Goal: Task Accomplishment & Management: Complete application form

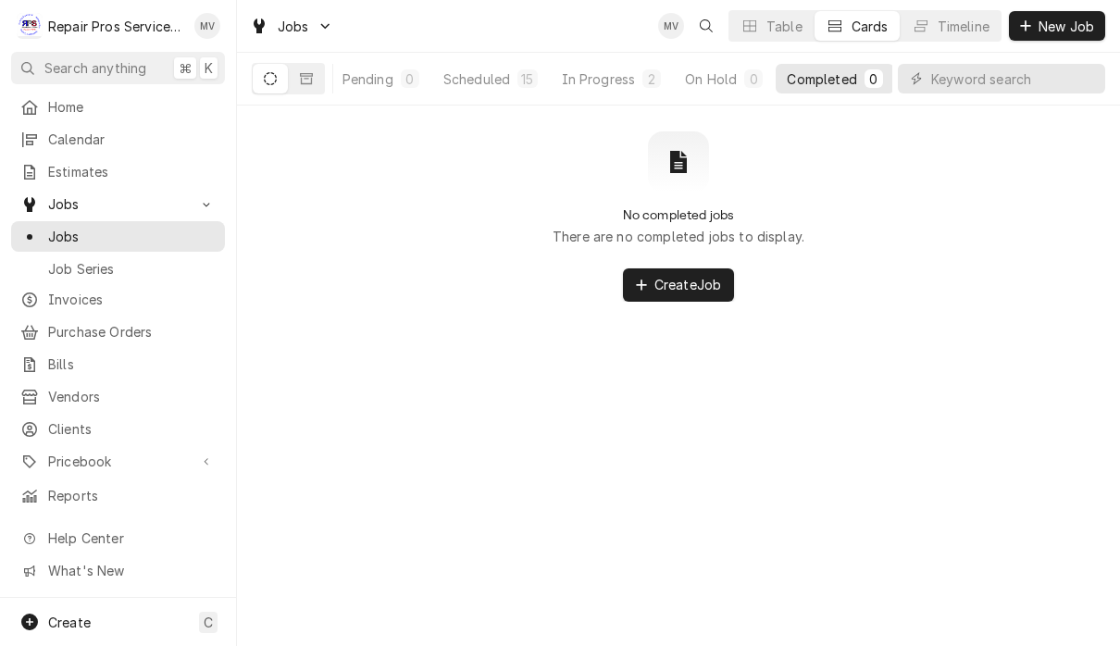
scroll to position [0, 114]
click at [113, 237] on span "Jobs" at bounding box center [132, 236] width 168 height 19
click at [984, 83] on input "Dynamic Content Wrapper" at bounding box center [1013, 79] width 165 height 30
click at [384, 75] on div "All Open" at bounding box center [377, 78] width 55 height 19
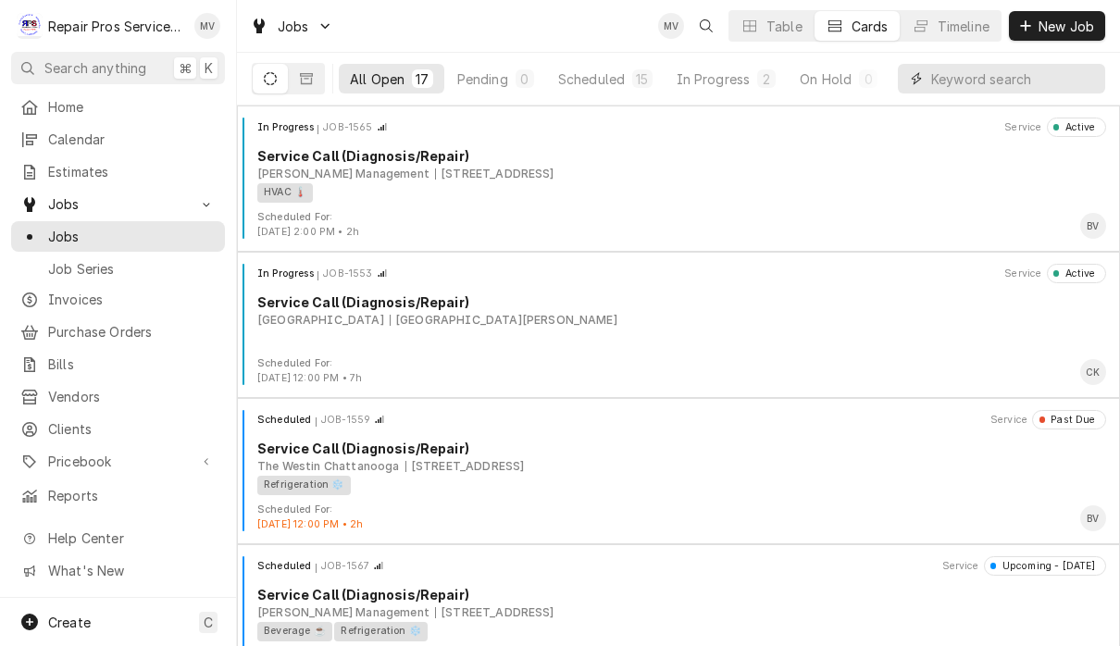
click at [956, 82] on input "Dynamic Content Wrapper" at bounding box center [1013, 79] width 165 height 30
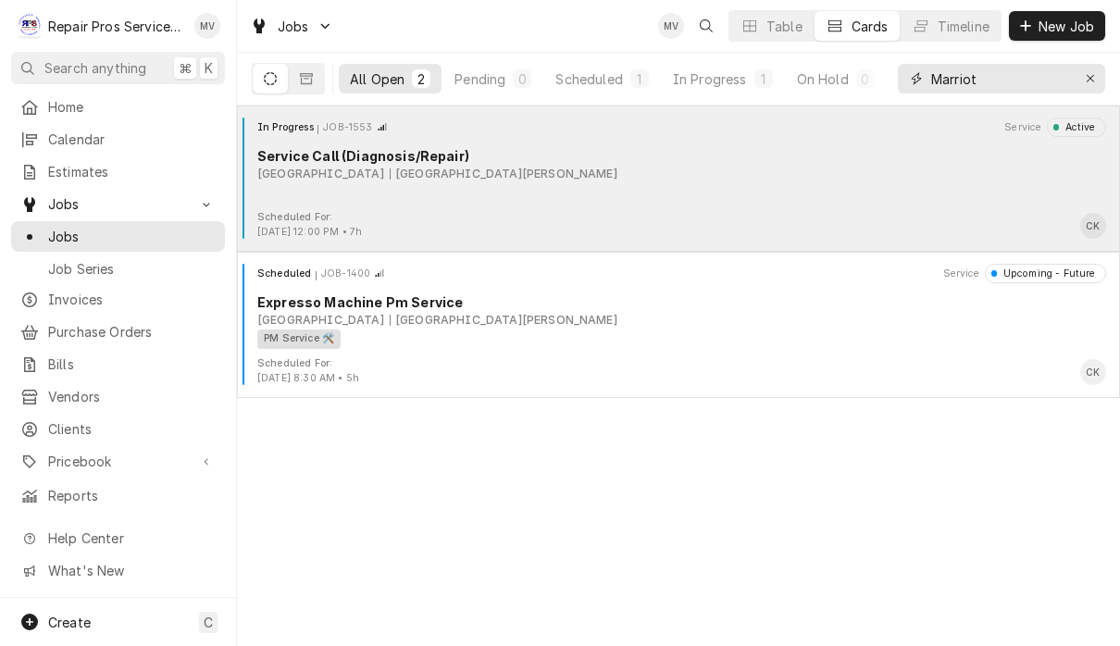
type input "Marriot"
click at [715, 178] on div "Marriott Downtown Chattanooga Two Carter St, Chattanooga, TN 37402" at bounding box center [681, 174] width 849 height 17
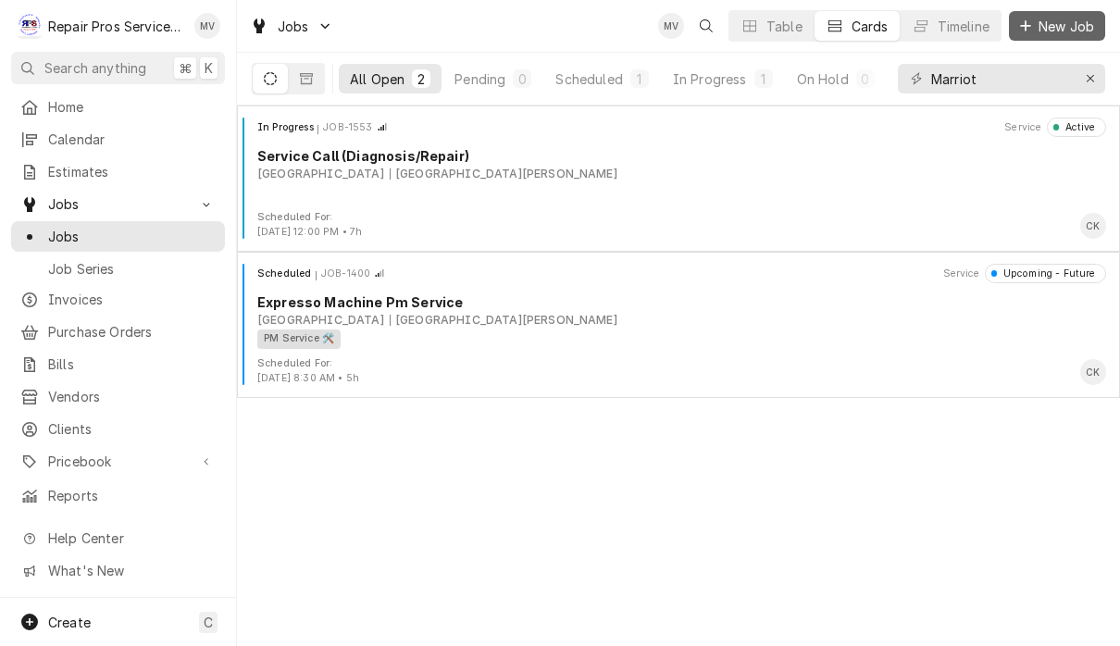
click at [1071, 24] on span "New Job" at bounding box center [1066, 26] width 63 height 19
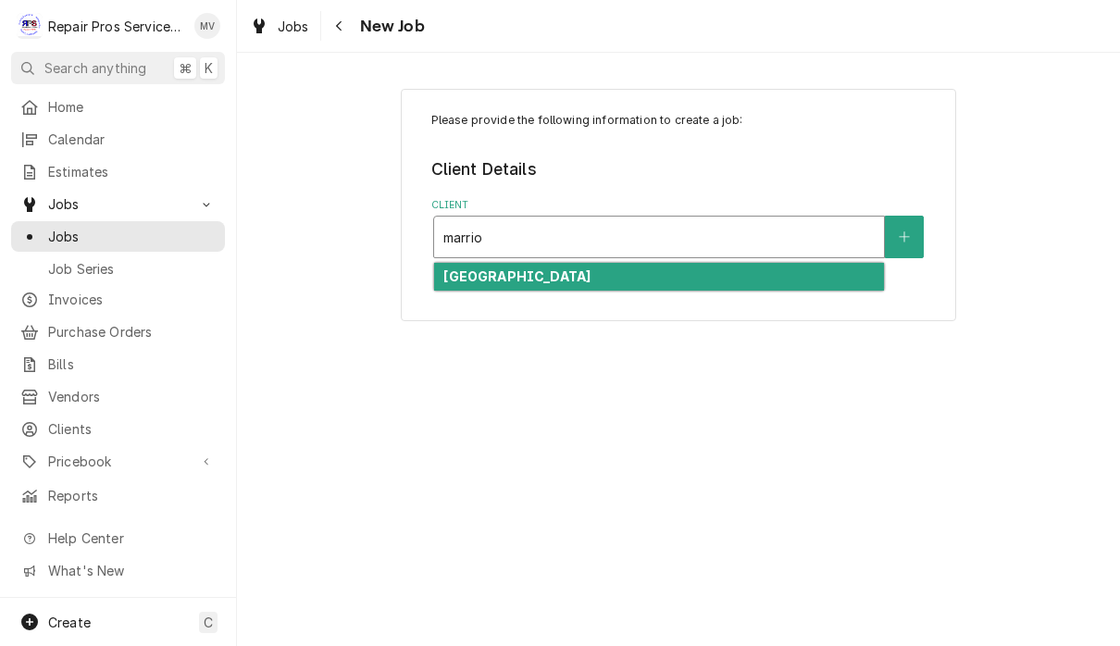
click at [591, 280] on strong "[GEOGRAPHIC_DATA]" at bounding box center [516, 276] width 147 height 16
type input "marrio"
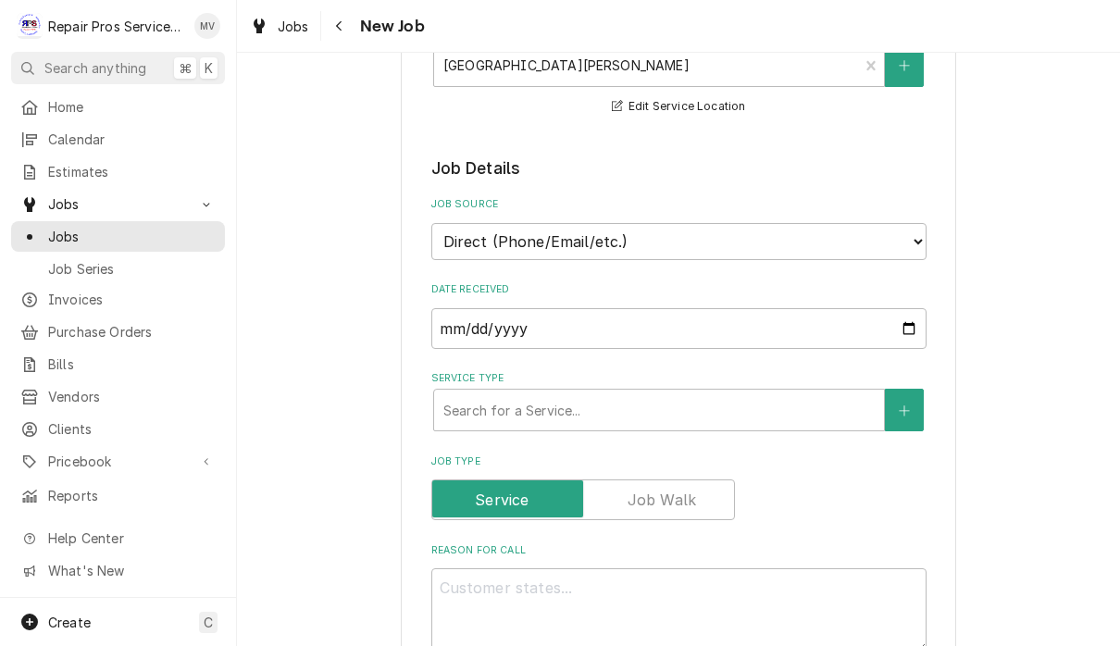
scroll to position [287, 0]
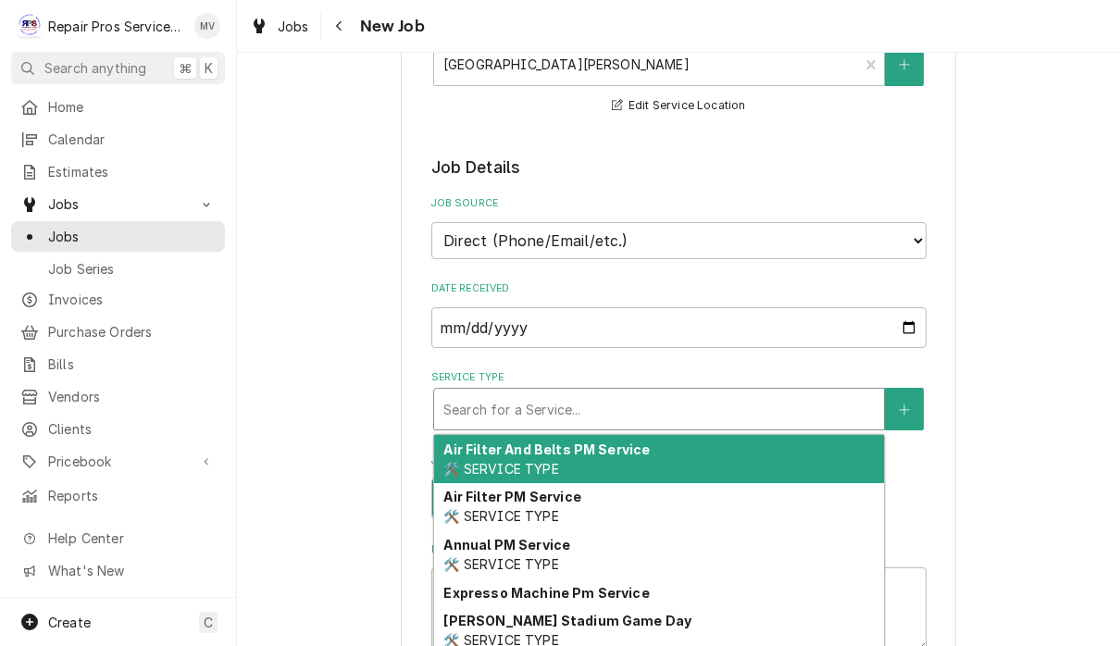
type textarea "x"
type input "d"
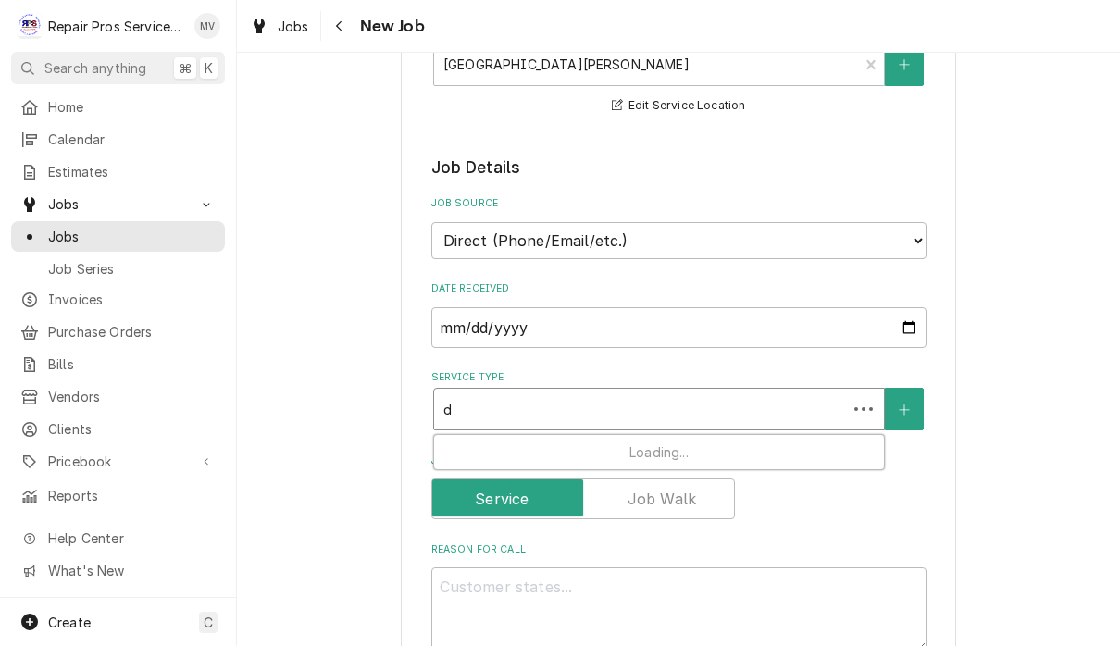
type textarea "x"
type input "di"
type textarea "x"
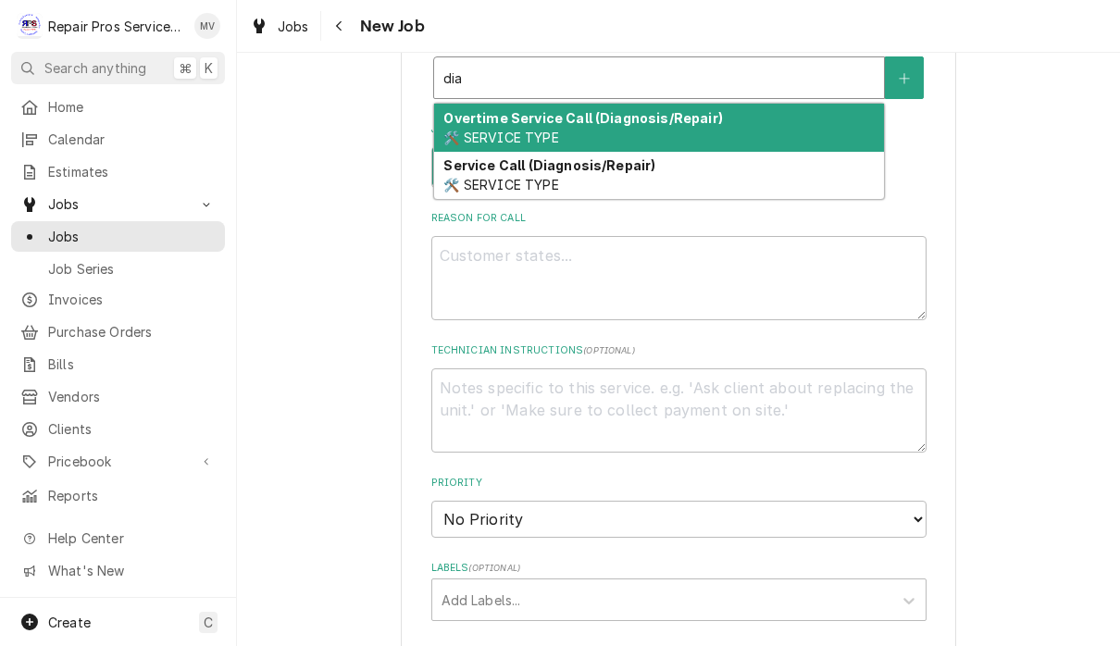
scroll to position [628, 0]
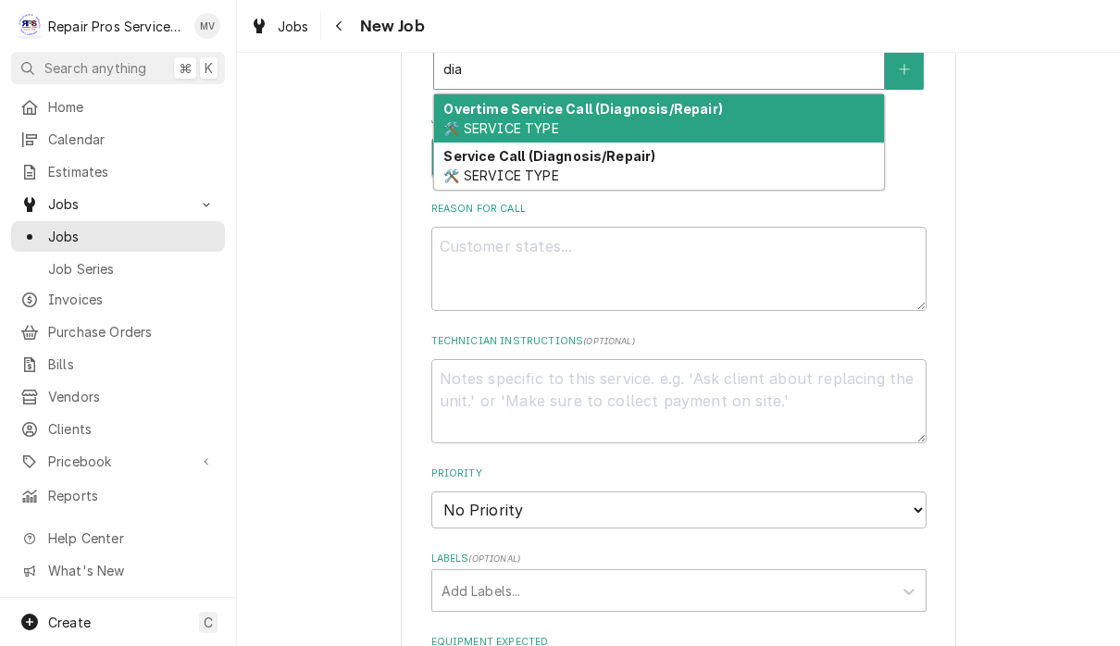
click at [761, 166] on div "Service Call (Diagnosis/Repair) 🛠️ SERVICE TYPE" at bounding box center [659, 167] width 450 height 48
type input "dia"
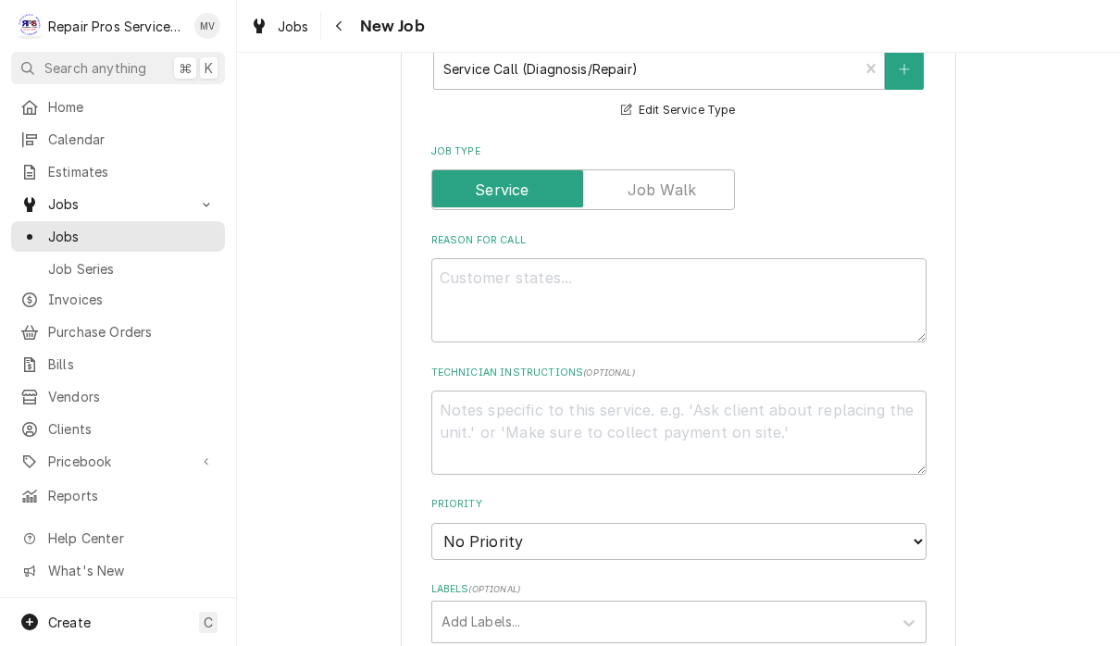
click at [499, 300] on textarea "Reason For Call" at bounding box center [678, 300] width 495 height 84
type textarea "x"
type textarea "g"
type textarea "x"
type textarea "gr"
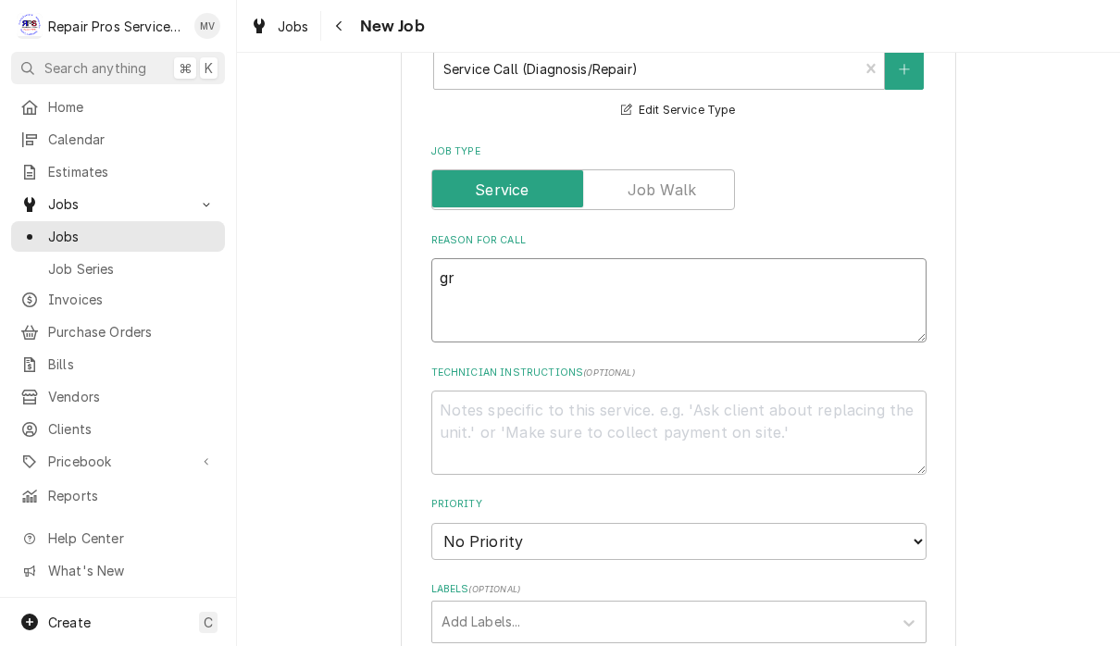
type textarea "x"
type textarea "gri"
type textarea "x"
type textarea "gril"
type textarea "x"
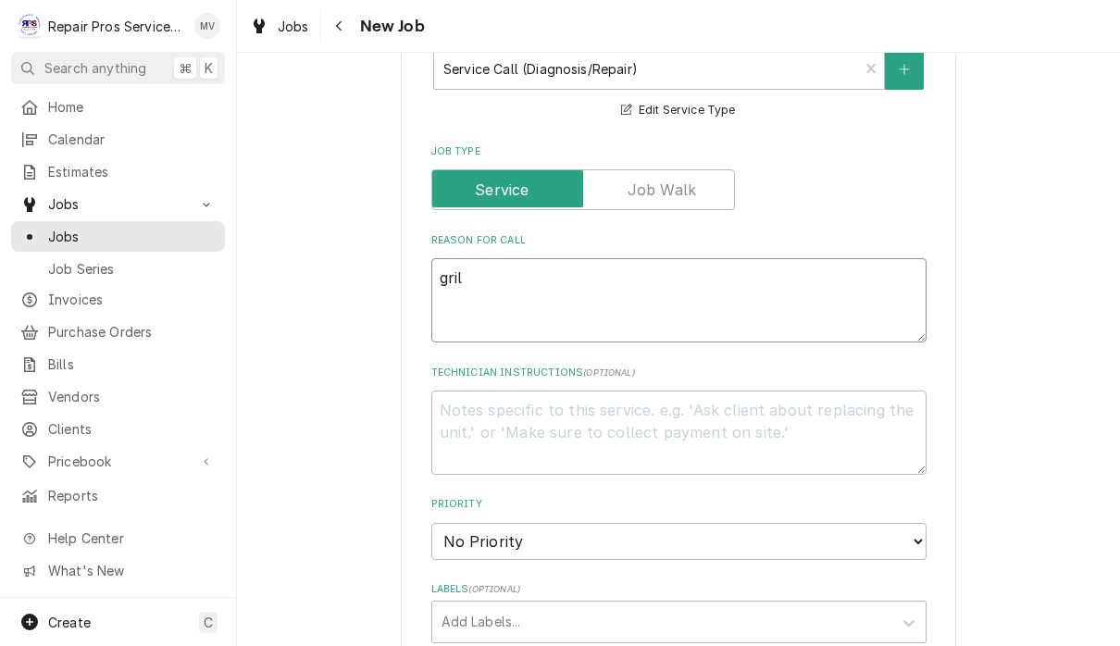
type textarea "grill"
type textarea "x"
type textarea "grill"
type textarea "x"
type textarea "grill T"
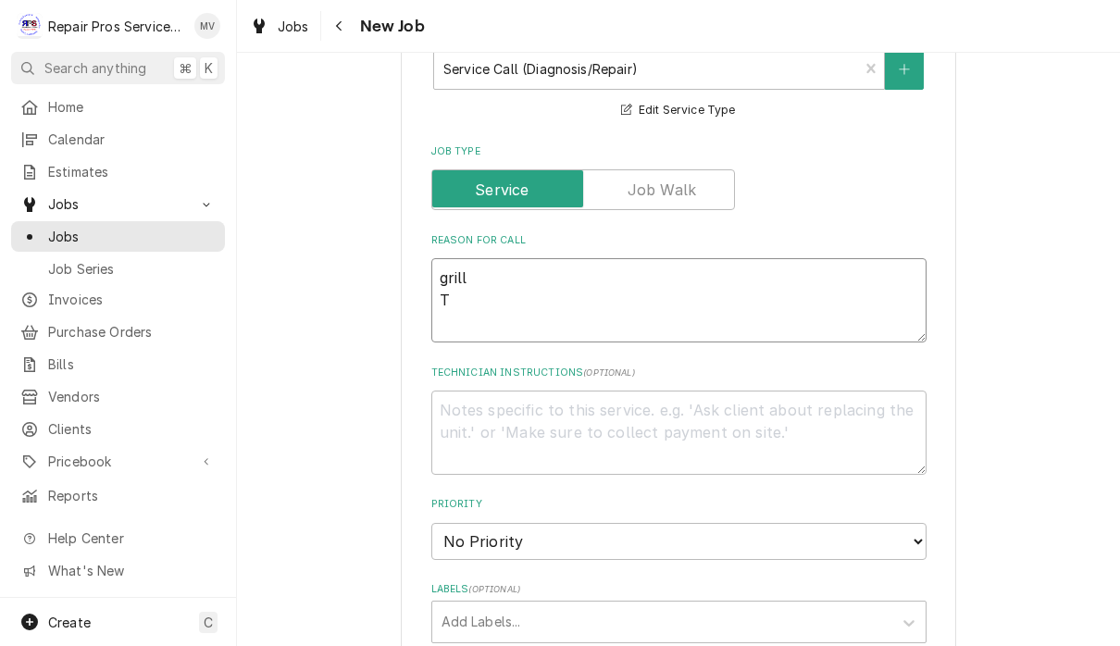
type textarea "x"
type textarea "grill Ti"
type textarea "x"
type textarea "grill Til"
type textarea "x"
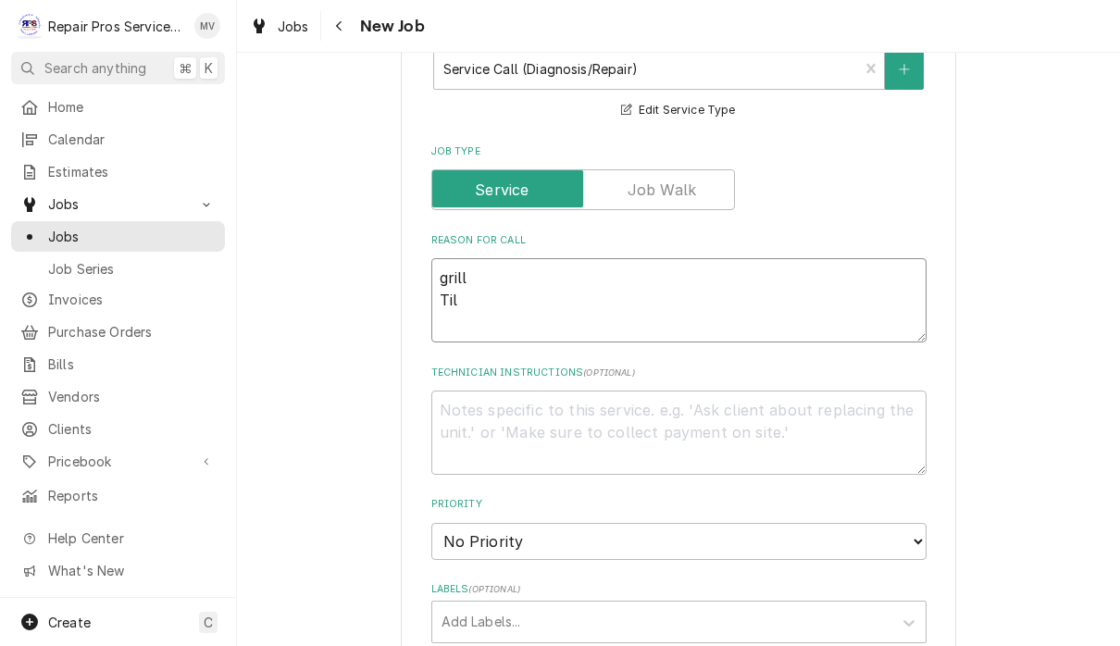
type textarea "grill Tilt"
type textarea "x"
type textarea "grill Tilt"
type textarea "x"
type textarea "grill Tilt s"
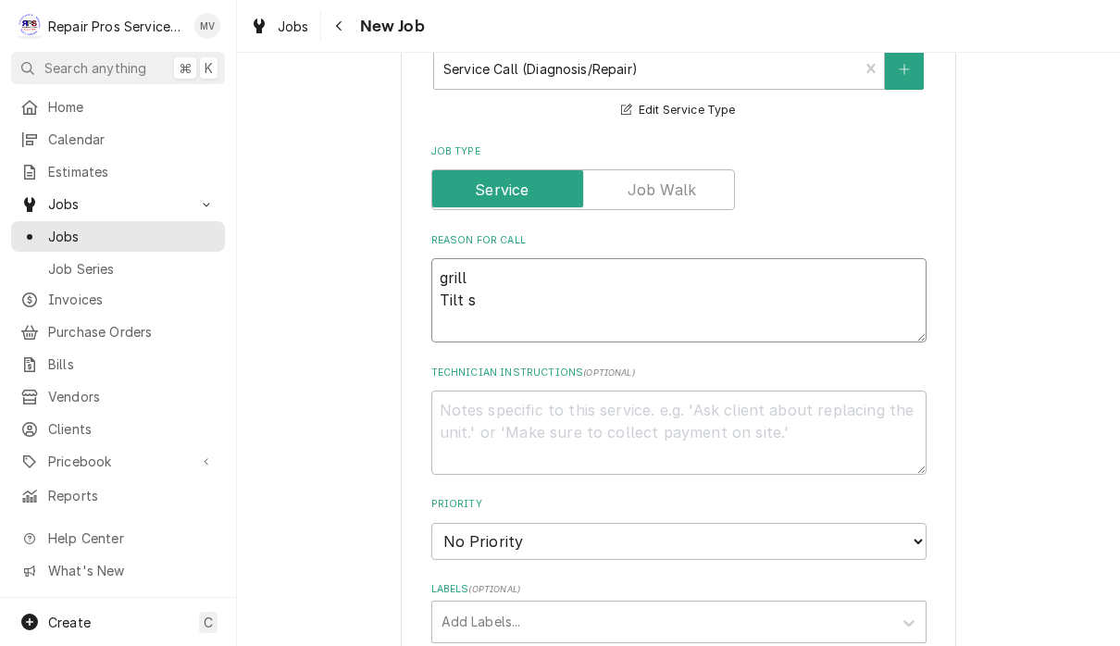
type textarea "x"
type textarea "grill Tilt sk"
type textarea "x"
type textarea "grill Tilt ski"
type textarea "x"
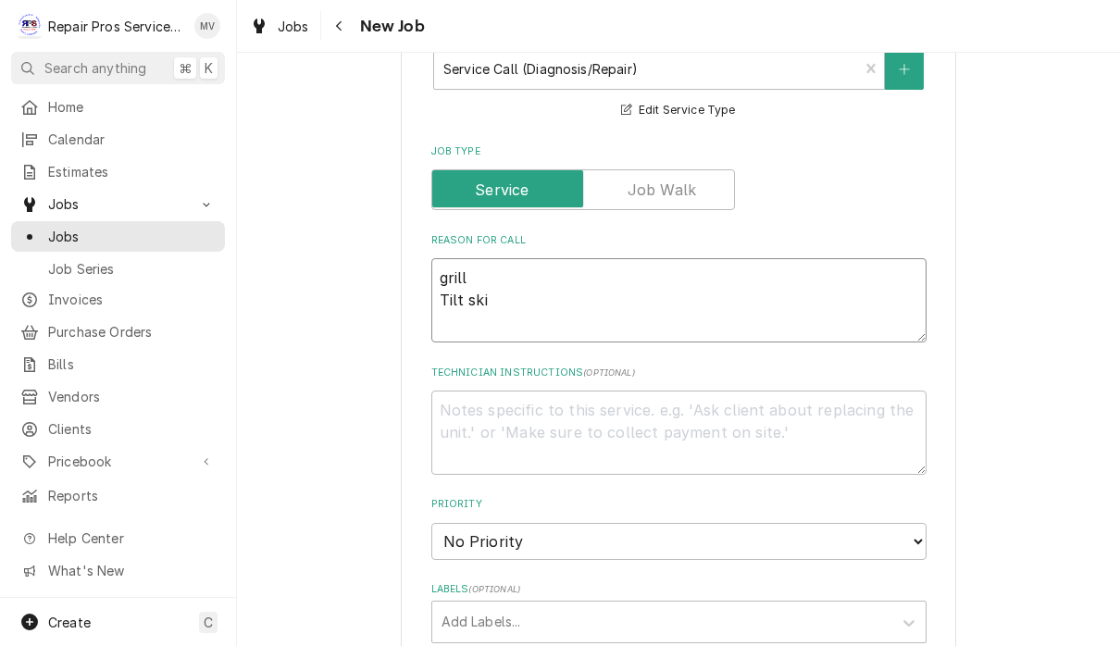
type textarea "grill Tilt skil"
type textarea "x"
type textarea "grill Tilt skill"
type textarea "x"
type textarea "grill Tilt skille"
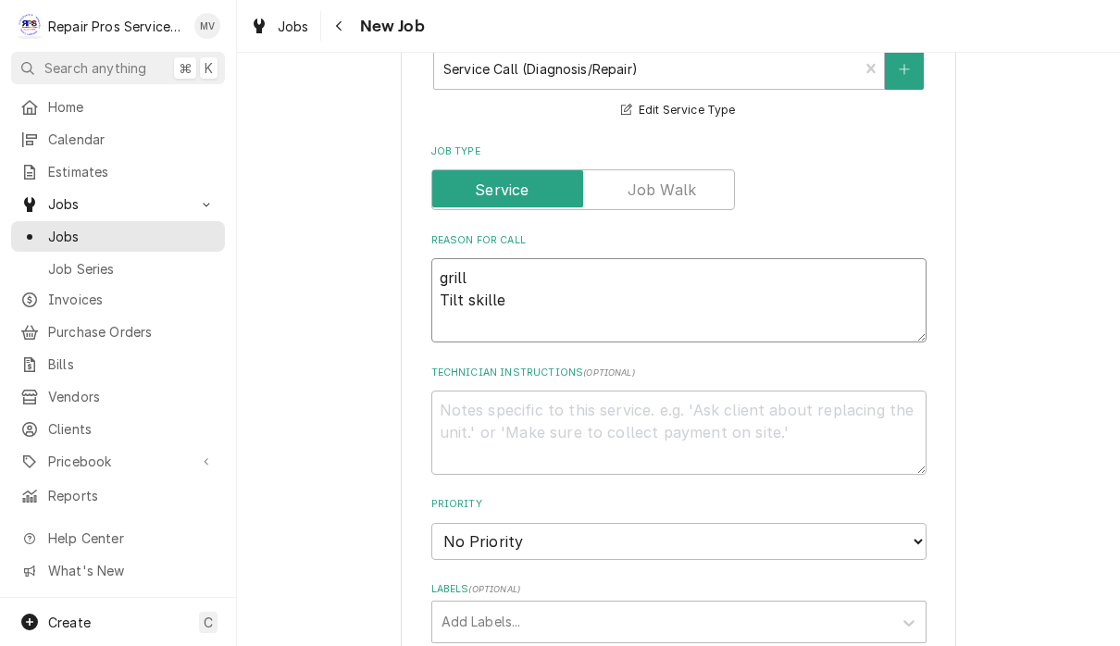
type textarea "x"
type textarea "grill Tilt skillet"
type textarea "x"
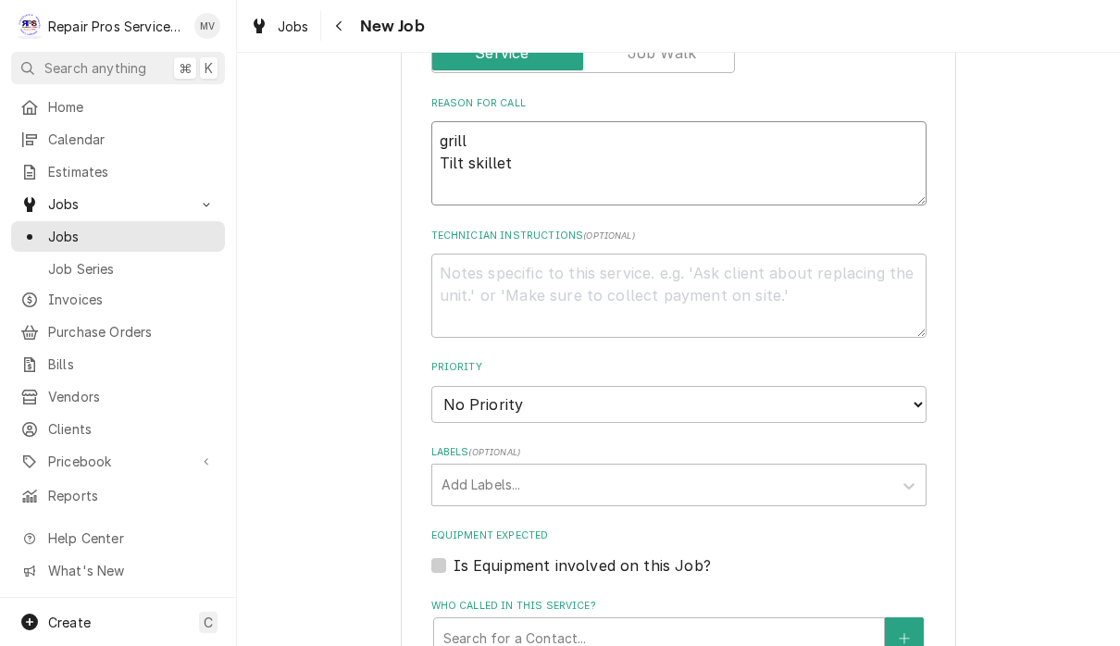
scroll to position [765, 0]
type textarea "grill Tilt skillet"
click at [670, 385] on select "No Priority Urgent High Medium Low" at bounding box center [678, 403] width 495 height 37
select select "3"
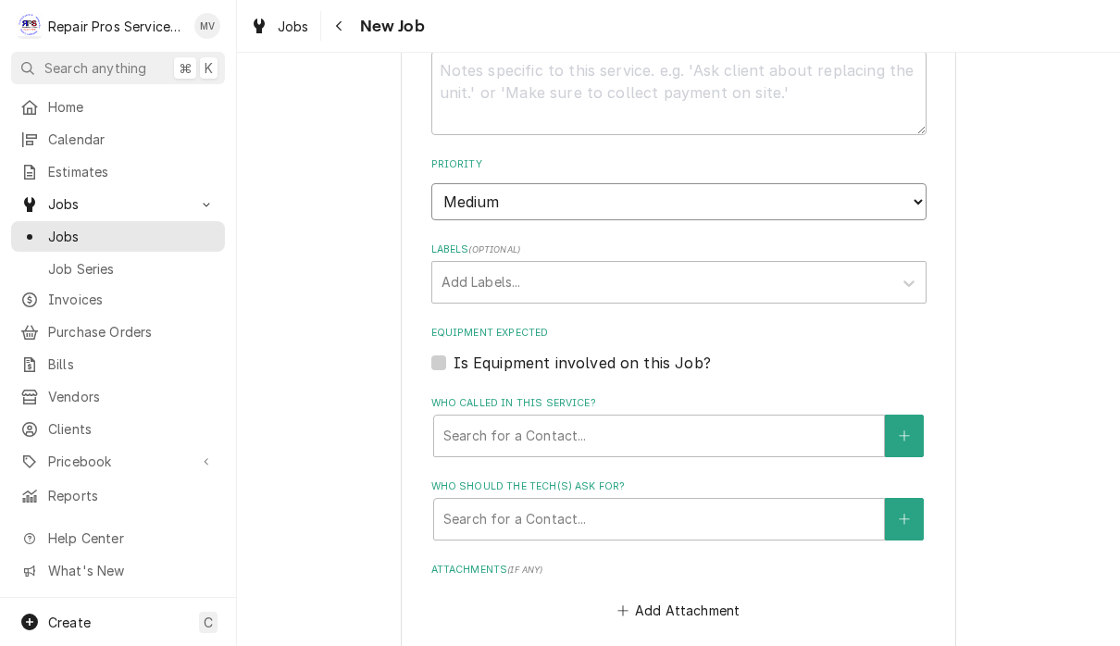
scroll to position [977, 0]
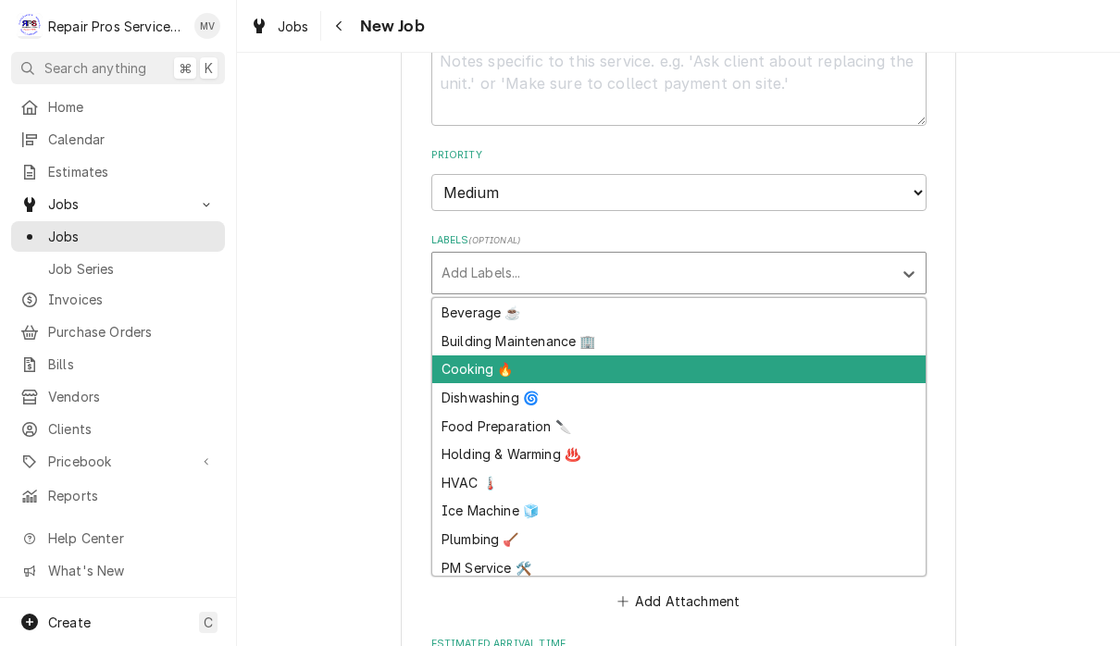
click at [479, 355] on div "Cooking 🔥" at bounding box center [678, 369] width 493 height 29
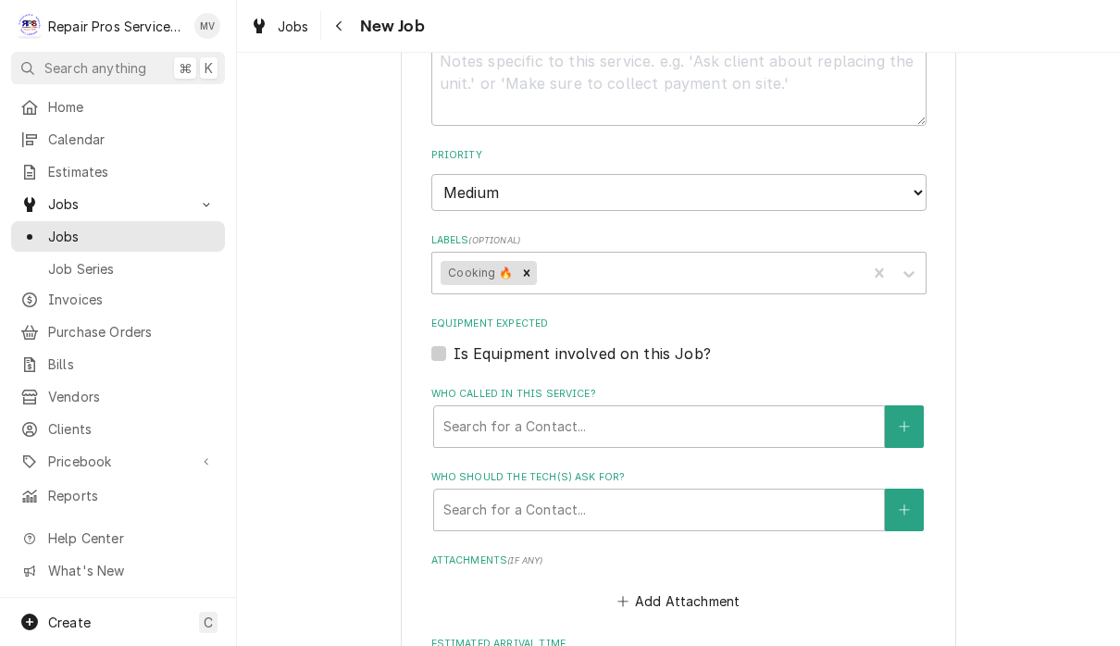
type textarea "x"
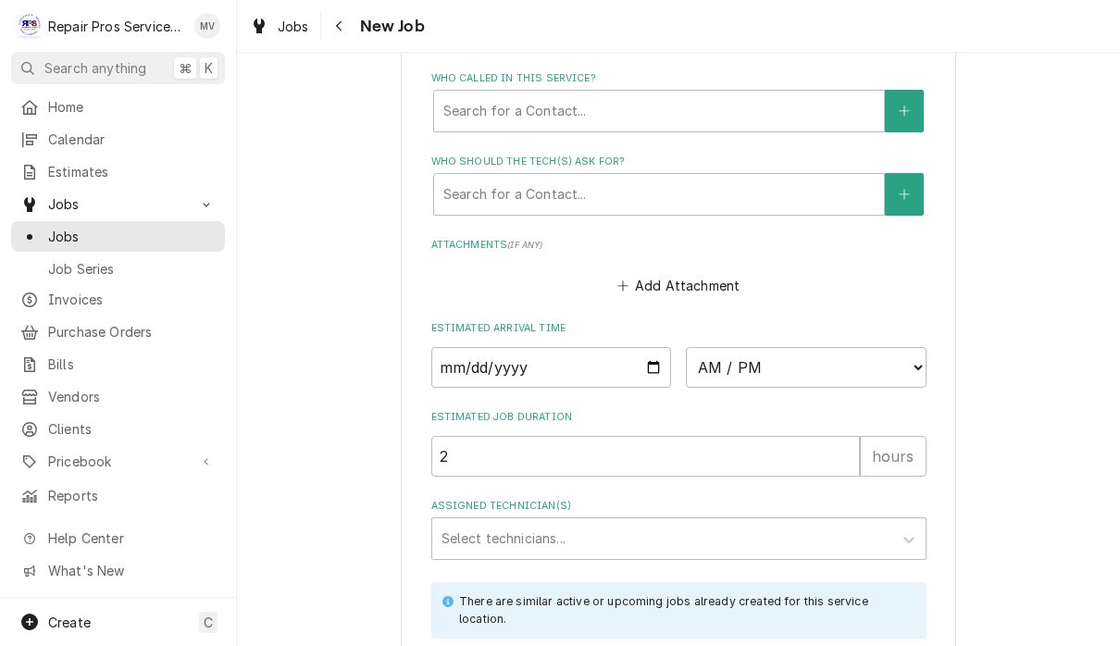
scroll to position [1310, 0]
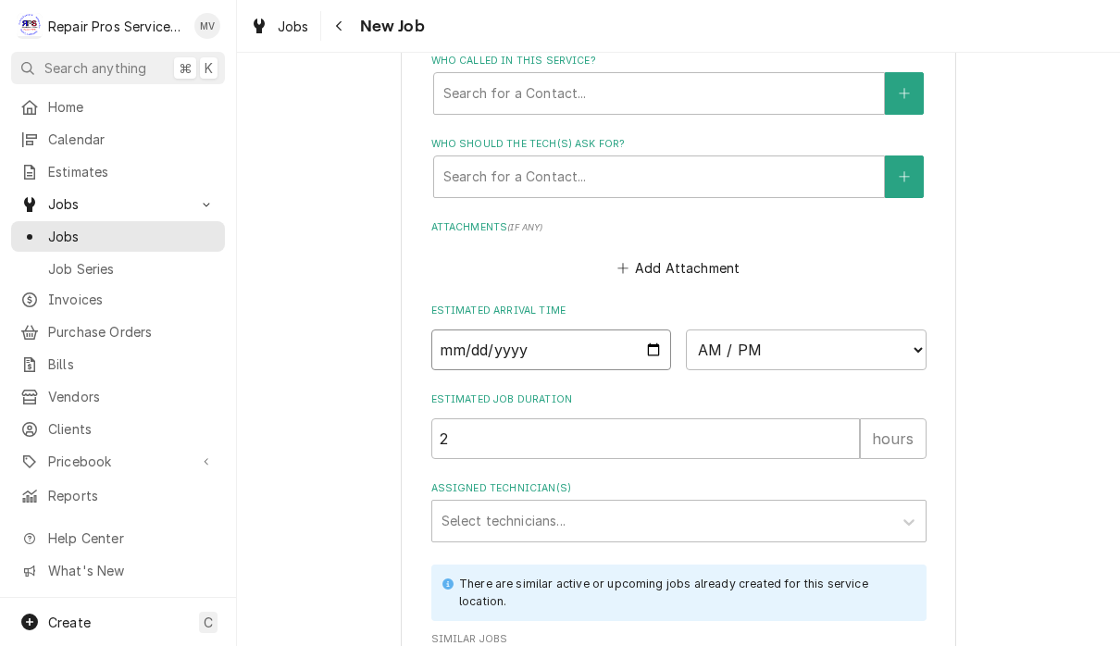
click at [561, 330] on input "Date" at bounding box center [551, 350] width 241 height 41
type input "2025-09-18"
type textarea "x"
click at [709, 332] on select "AM / PM 6:00 AM 6:15 AM 6:30 AM 6:45 AM 7:00 AM 7:15 AM 7:30 AM 7:45 AM 8:00 AM…" at bounding box center [806, 350] width 241 height 41
select select "13:00:00"
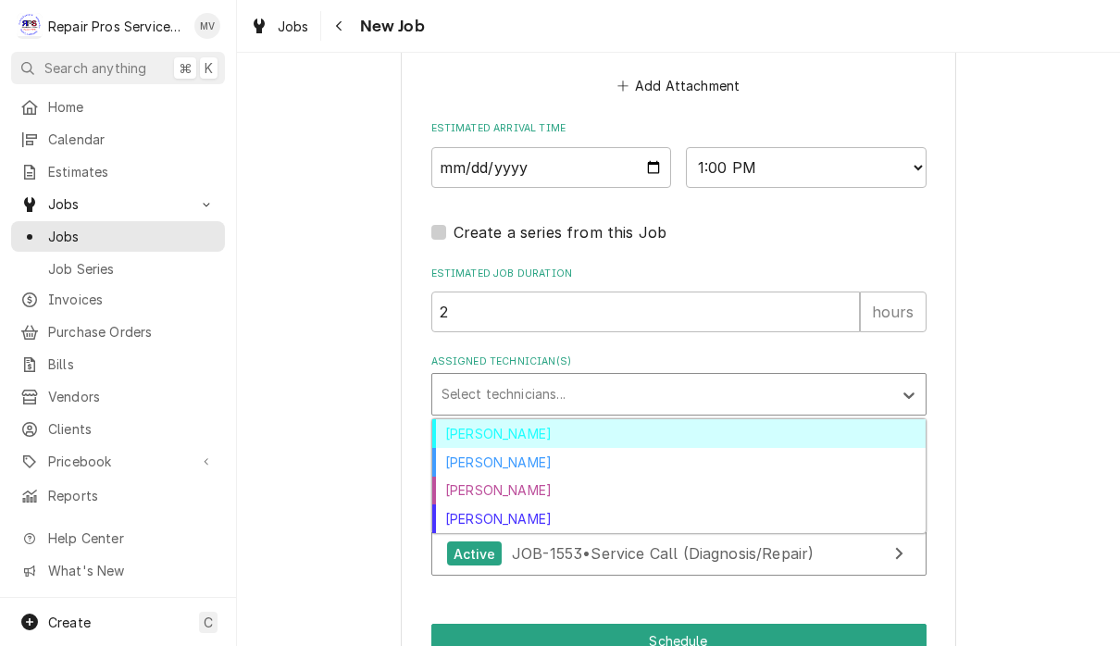
scroll to position [1565, 0]
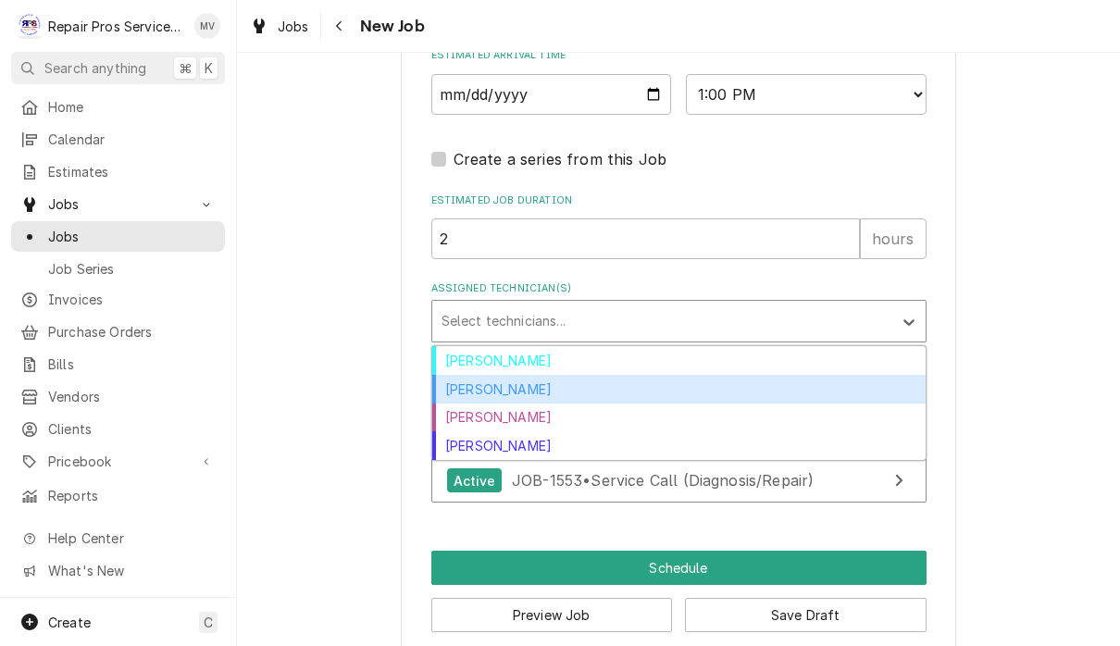
click at [508, 375] on div "Caleb Kvale" at bounding box center [678, 389] width 493 height 29
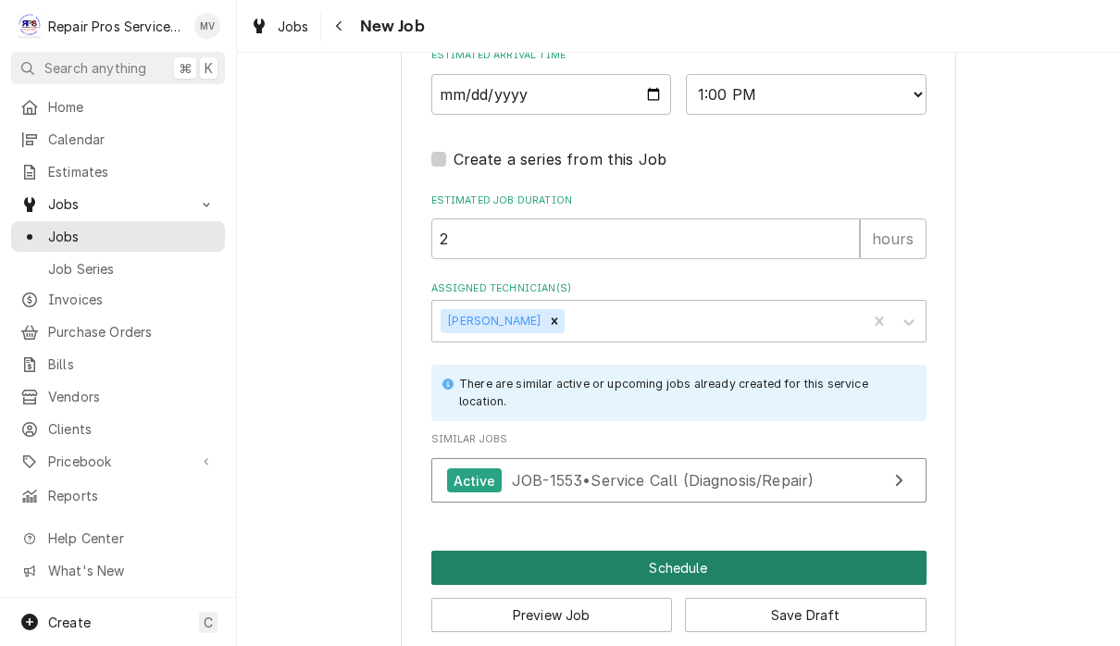
click at [781, 553] on button "Schedule" at bounding box center [678, 568] width 495 height 34
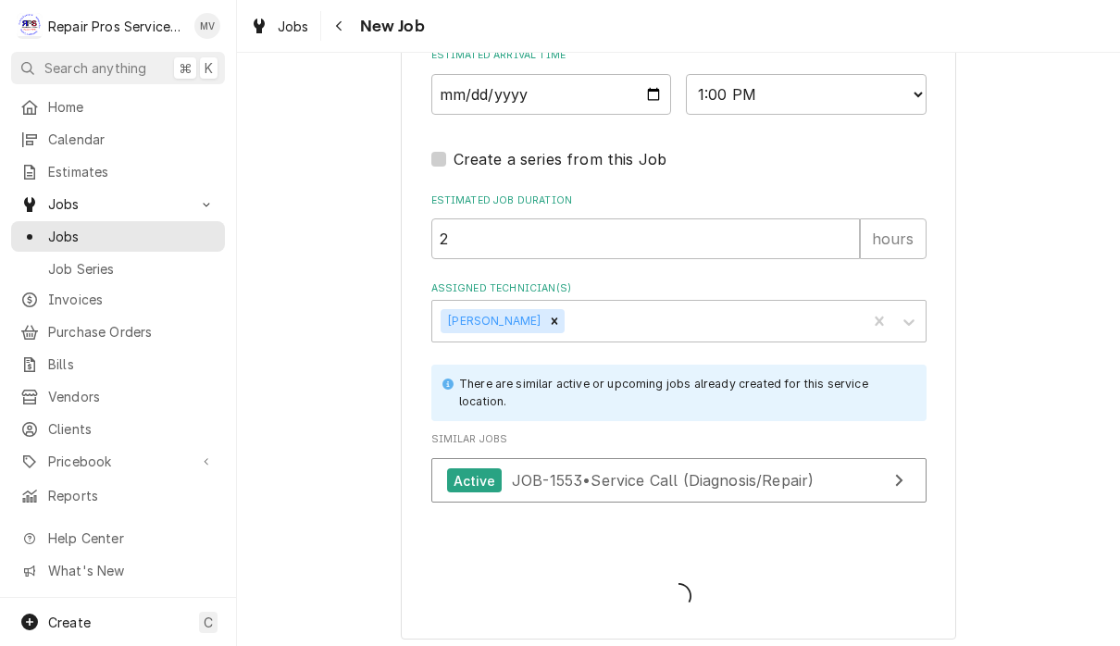
scroll to position [1553, 0]
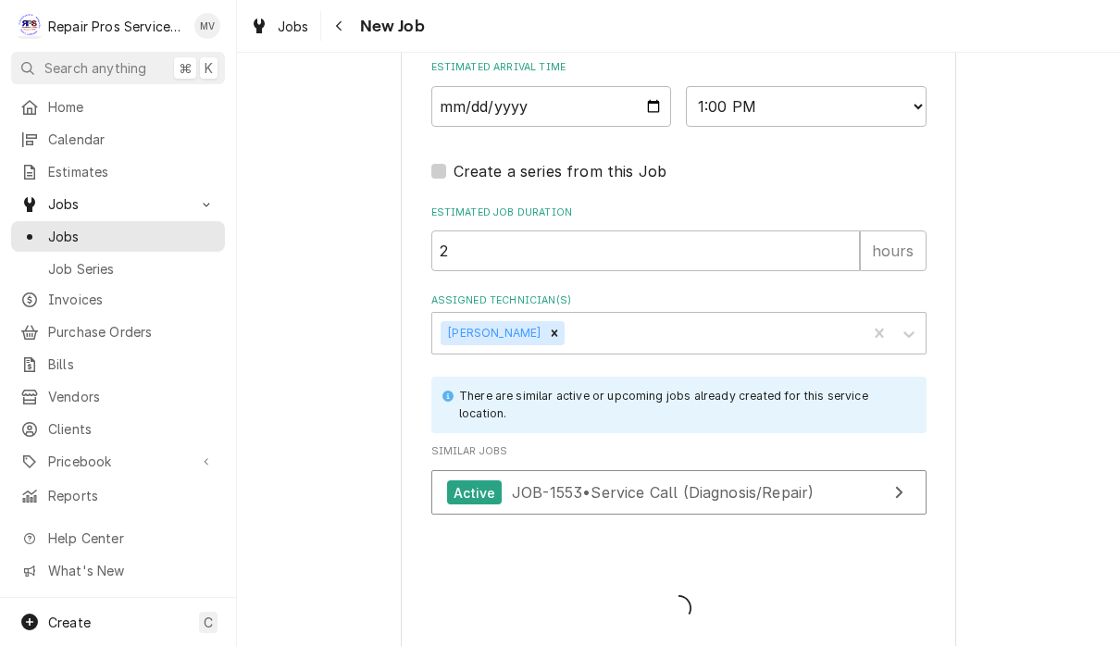
type textarea "x"
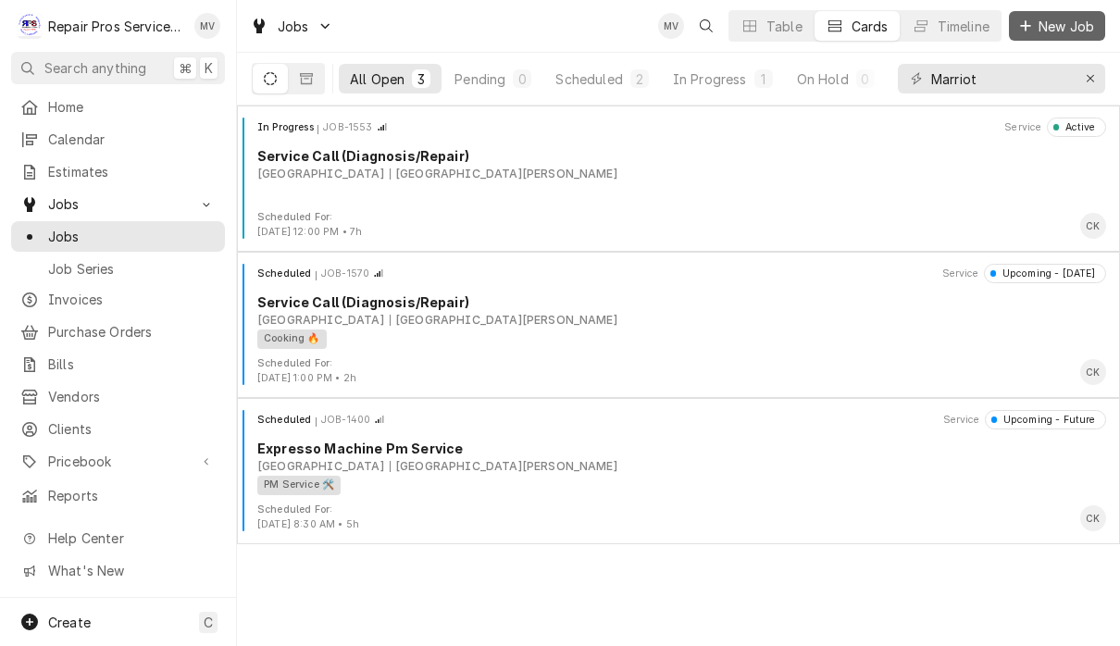
click at [1025, 24] on icon "Dynamic Content Wrapper" at bounding box center [1025, 25] width 10 height 10
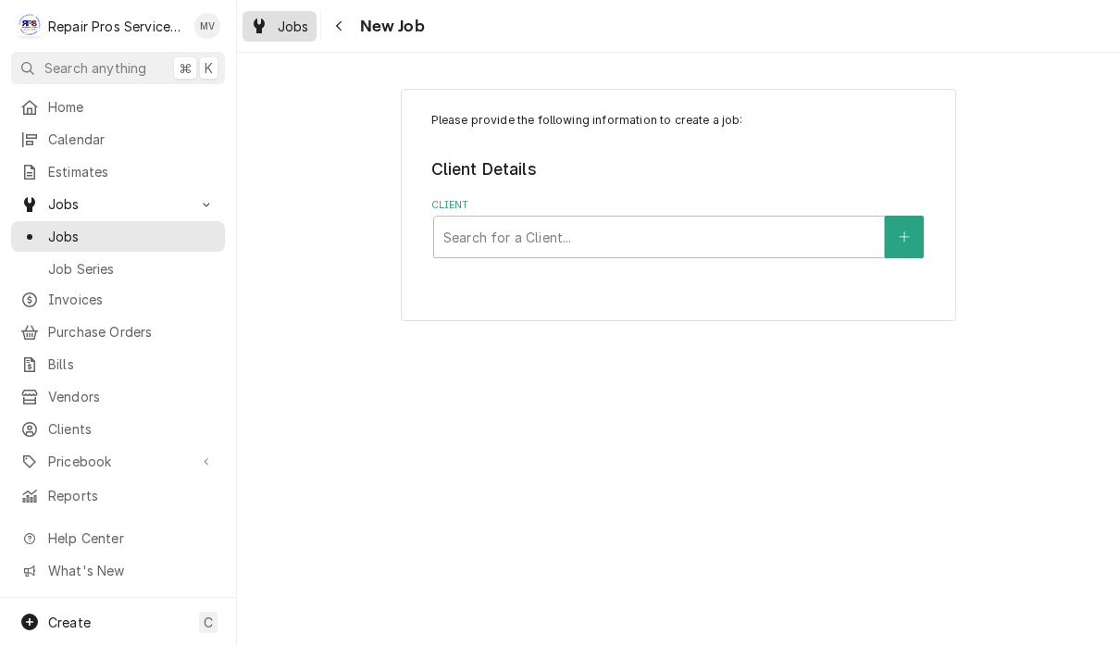
click at [292, 31] on span "Jobs" at bounding box center [293, 26] width 31 height 19
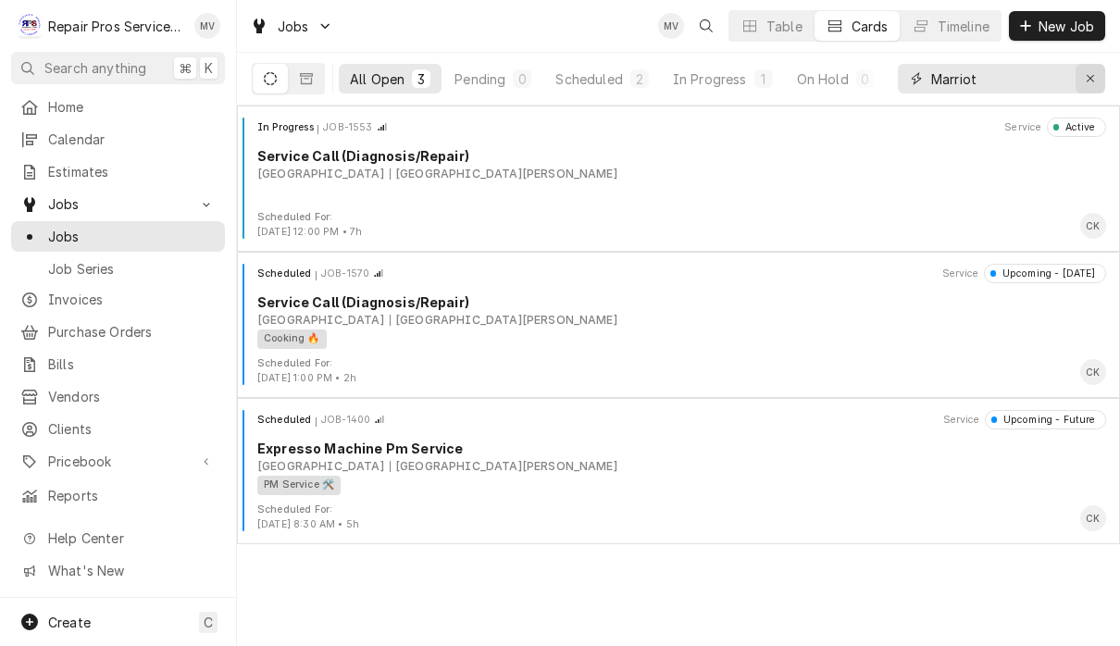
click at [1090, 82] on icon "Erase input" at bounding box center [1091, 78] width 10 height 13
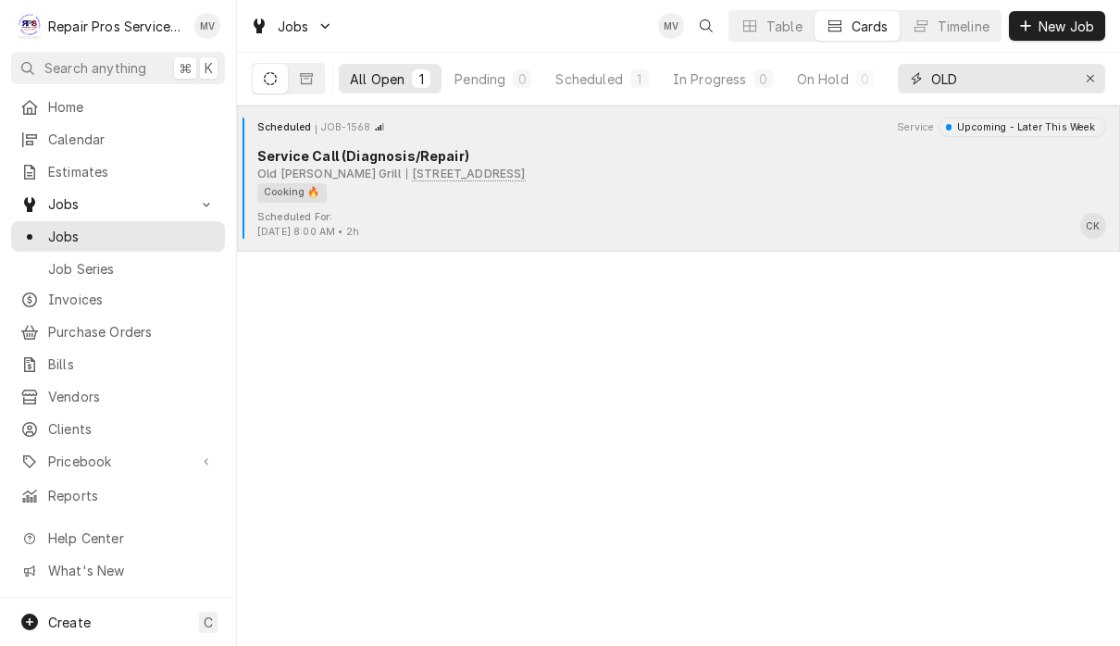
type input "OLD"
click at [691, 189] on div "Cooking 🔥" at bounding box center [675, 192] width 836 height 19
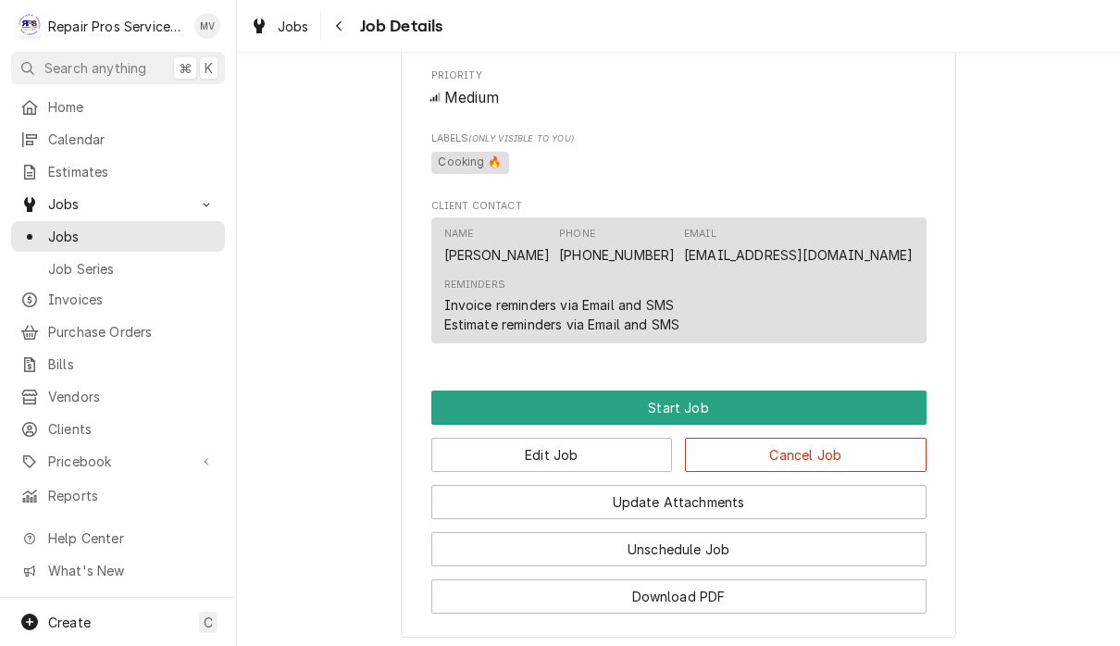
scroll to position [869, 0]
